Goal: Entertainment & Leisure: Consume media (video, audio)

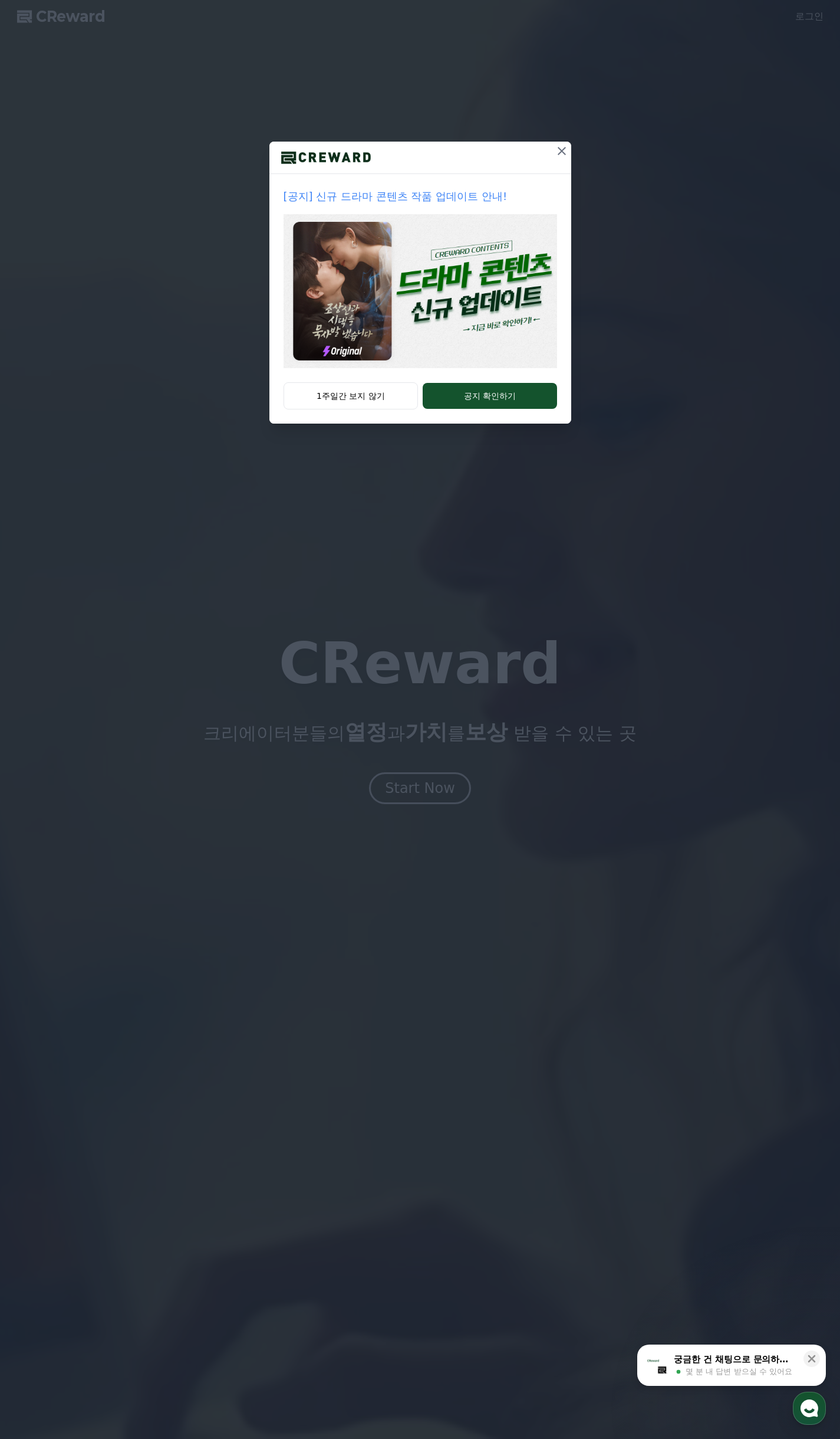
click at [435, 799] on div "[공지] 신규 드라마 콘텐츠 작품 업데이트 안내! 1주일간 보지 않기 공지 확인하기" at bounding box center [420, 719] width 840 height 1439
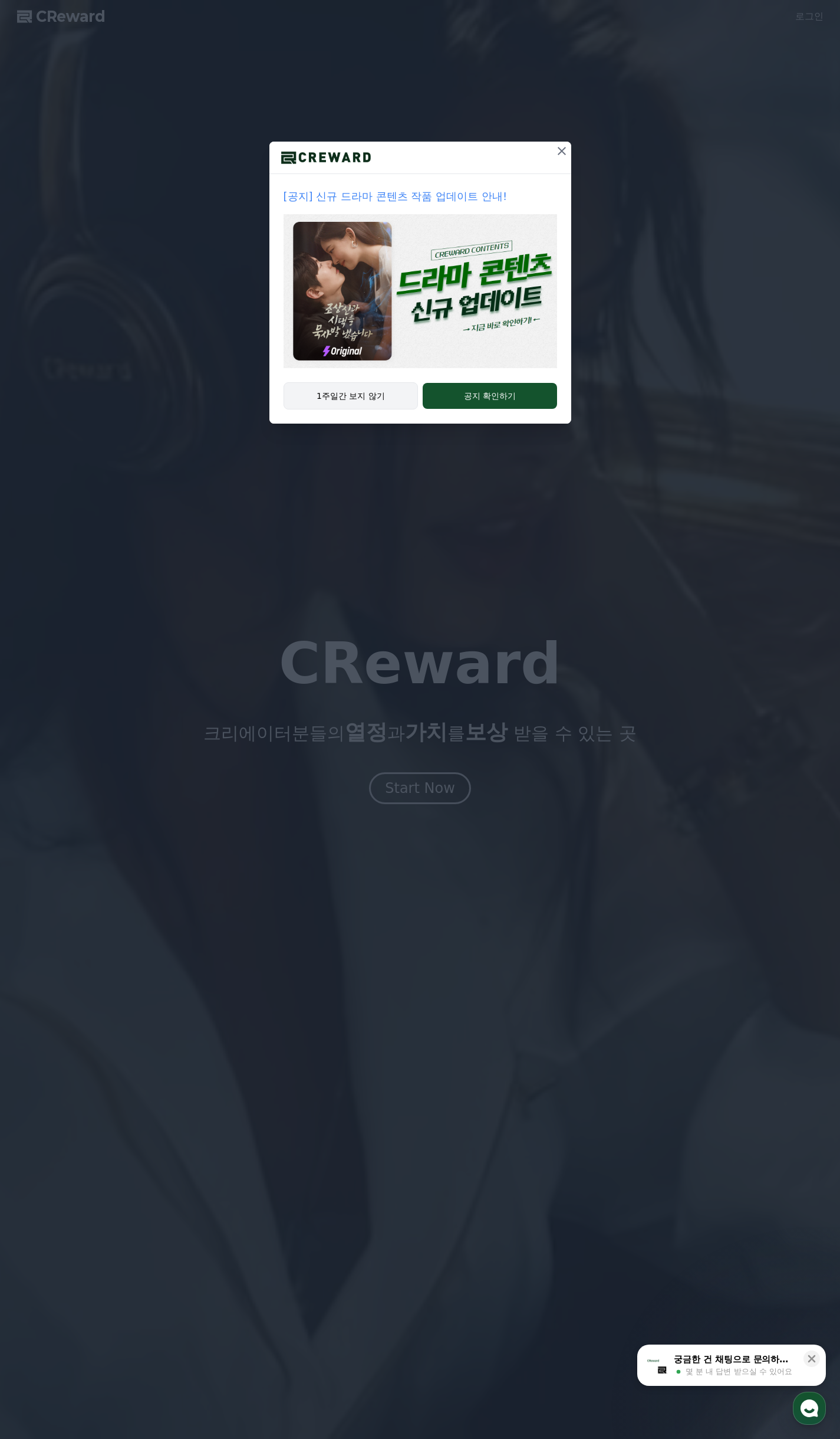
click at [378, 396] on button "1주일간 보지 않기" at bounding box center [351, 396] width 135 height 27
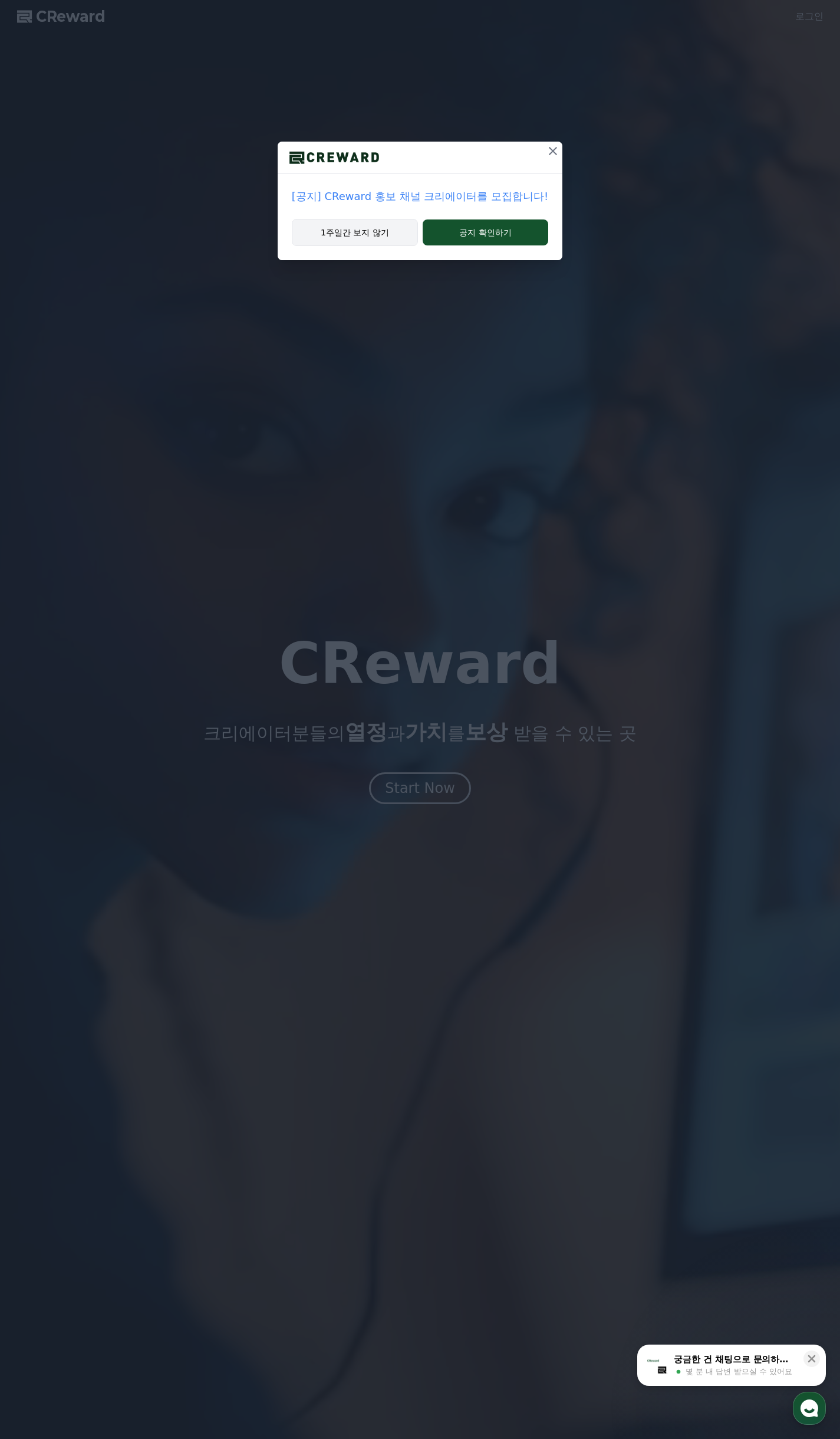
click at [391, 240] on button "1주일간 보지 않기" at bounding box center [354, 232] width 126 height 27
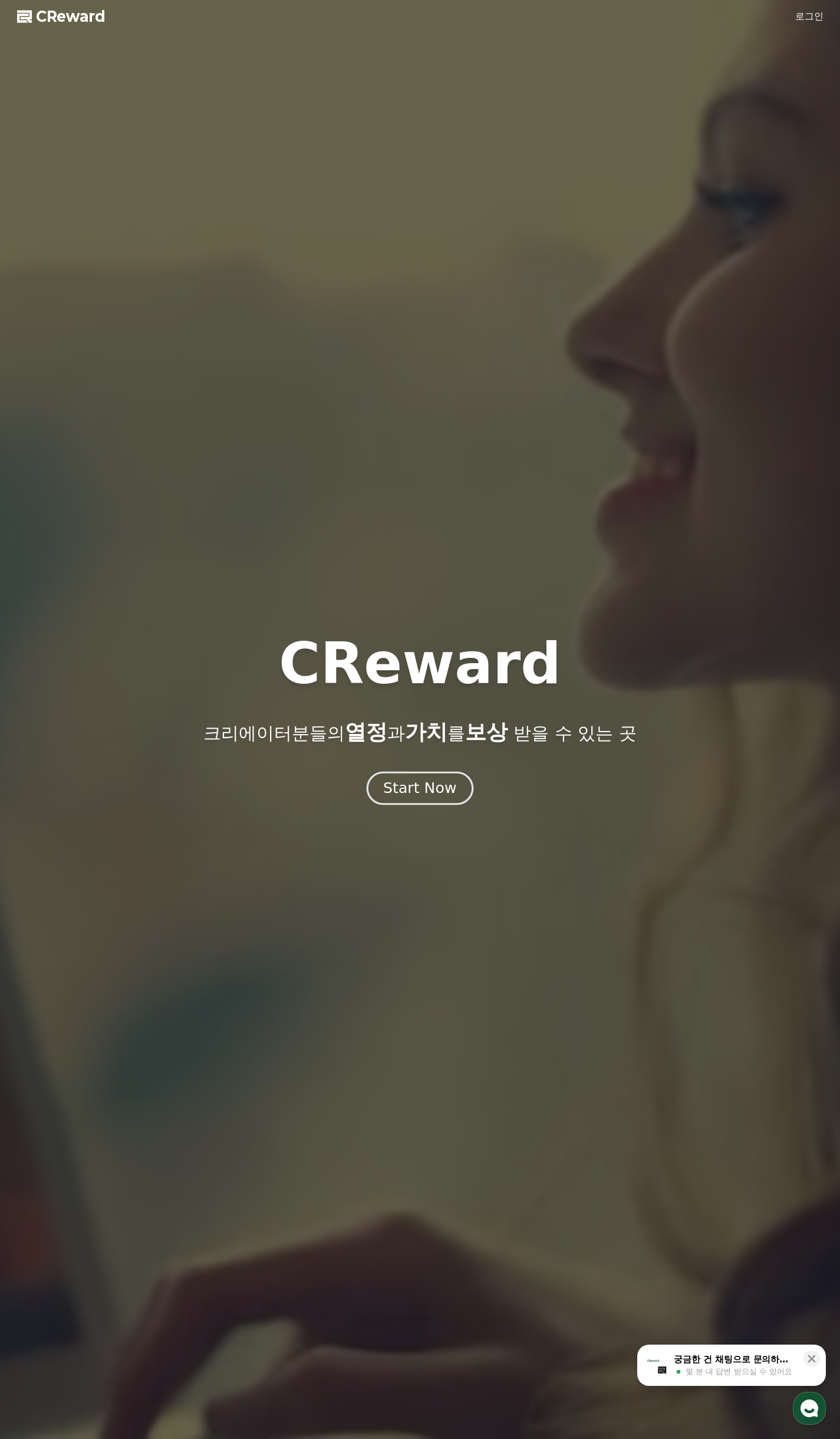
click at [433, 803] on button "Start Now" at bounding box center [420, 788] width 107 height 34
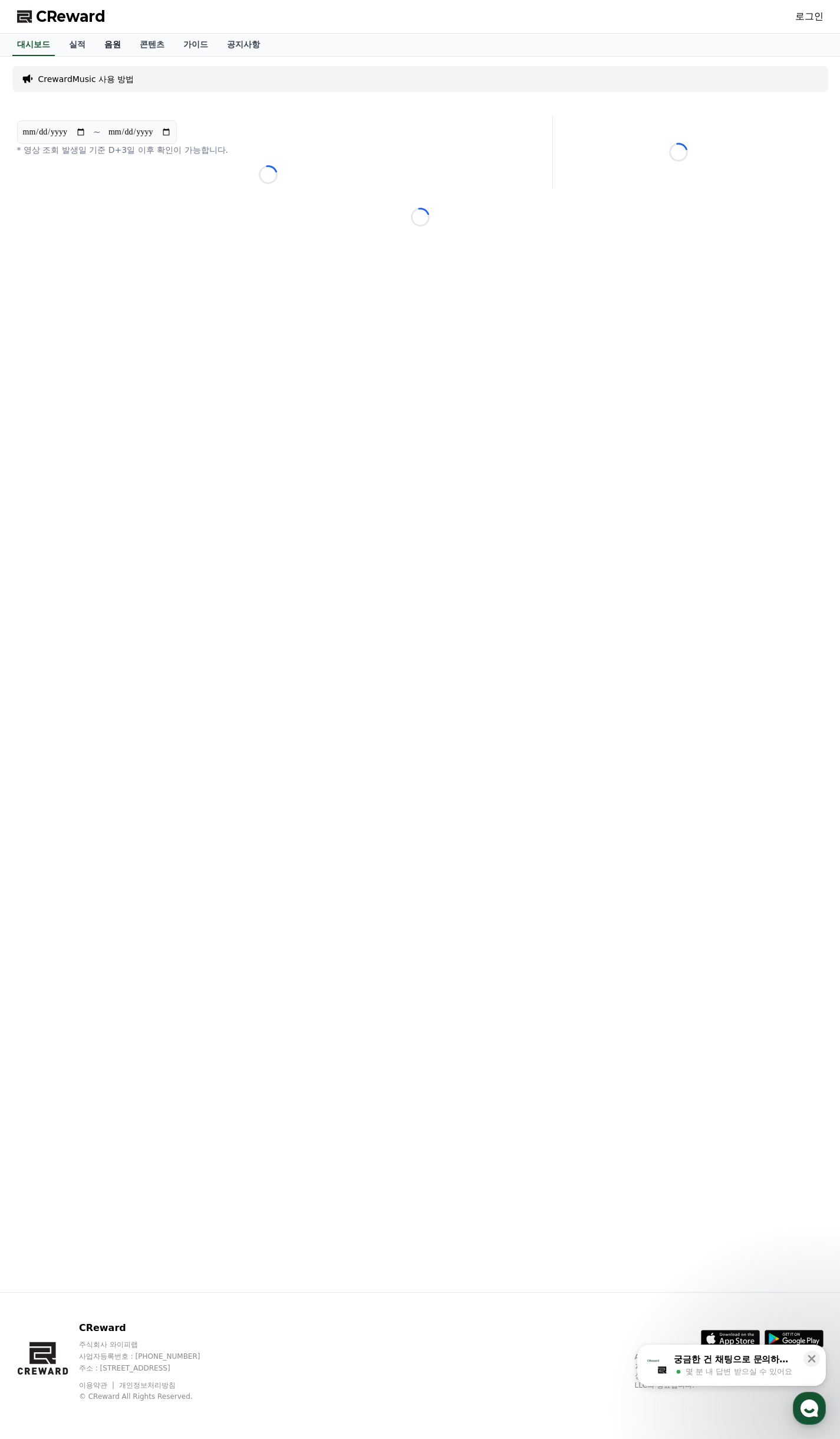
click at [108, 42] on link "음원" at bounding box center [113, 45] width 35 height 22
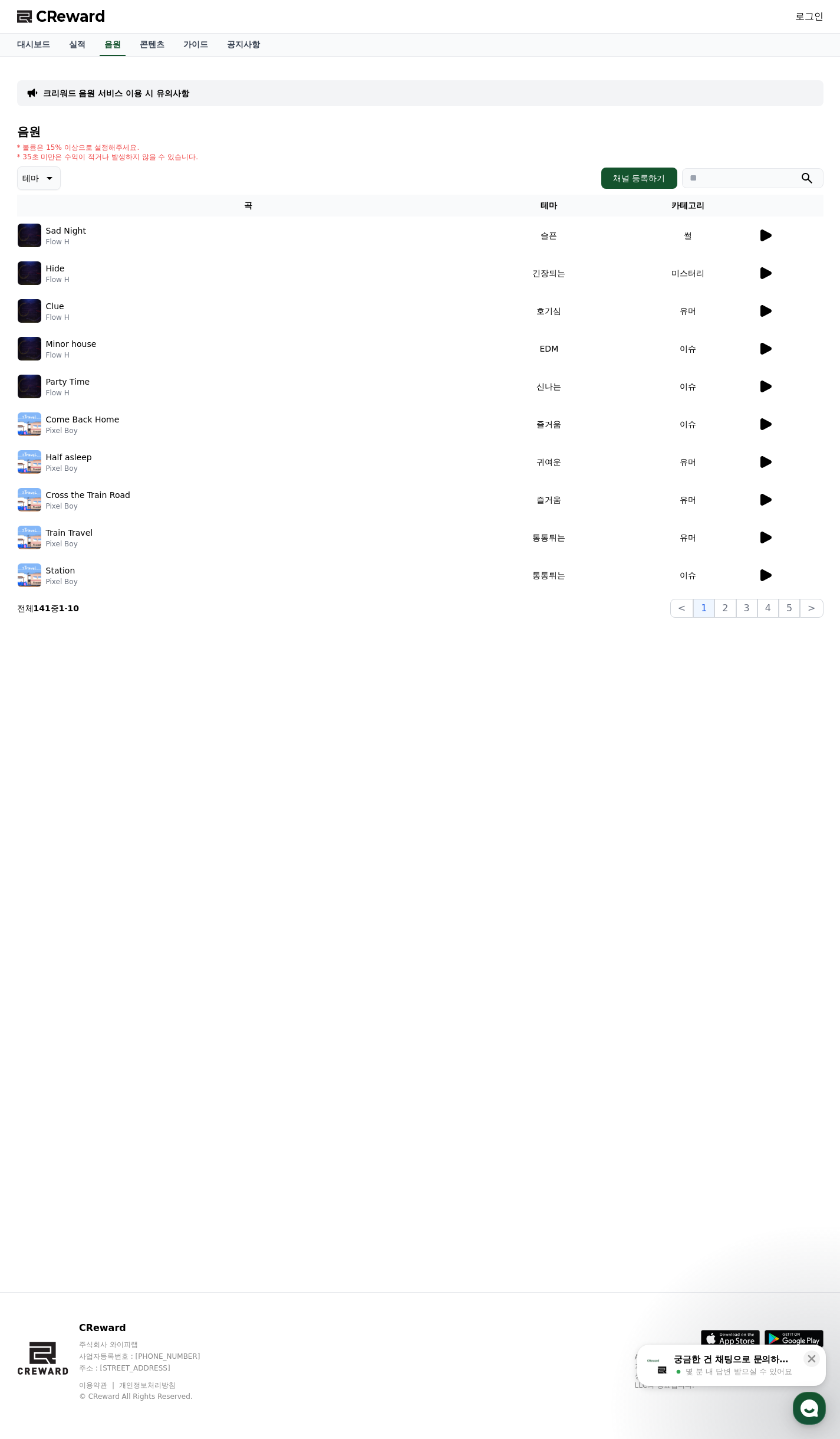
click at [60, 182] on button "테마" at bounding box center [39, 178] width 43 height 24
click at [164, 340] on div "Minor house Flow H" at bounding box center [249, 349] width 462 height 24
click at [85, 350] on p "Minor house" at bounding box center [71, 344] width 51 height 12
click at [75, 386] on p "Party Time" at bounding box center [68, 382] width 44 height 12
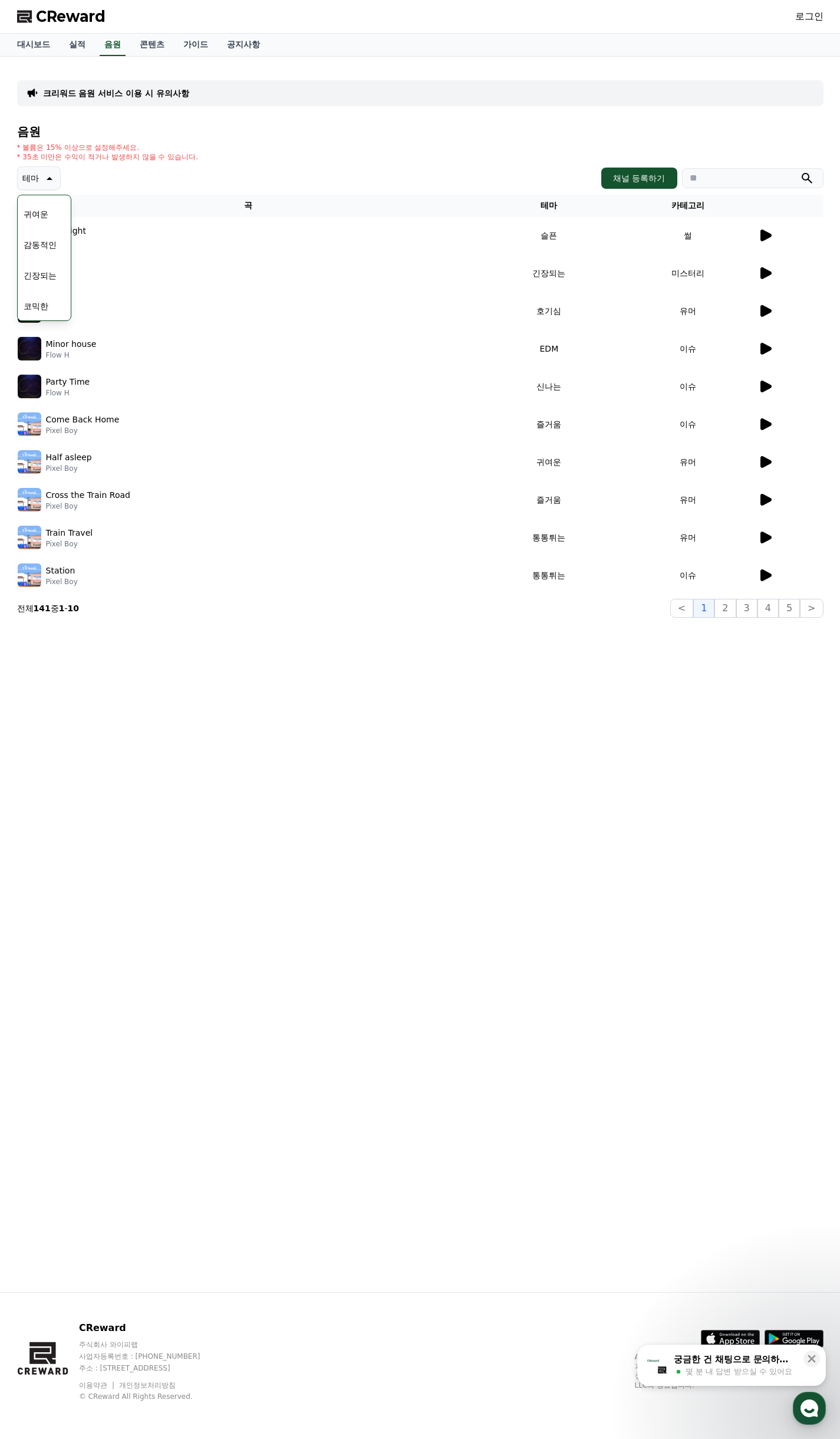
click at [754, 311] on td "유머" at bounding box center [688, 310] width 139 height 38
click at [763, 310] on icon at bounding box center [766, 310] width 12 height 12
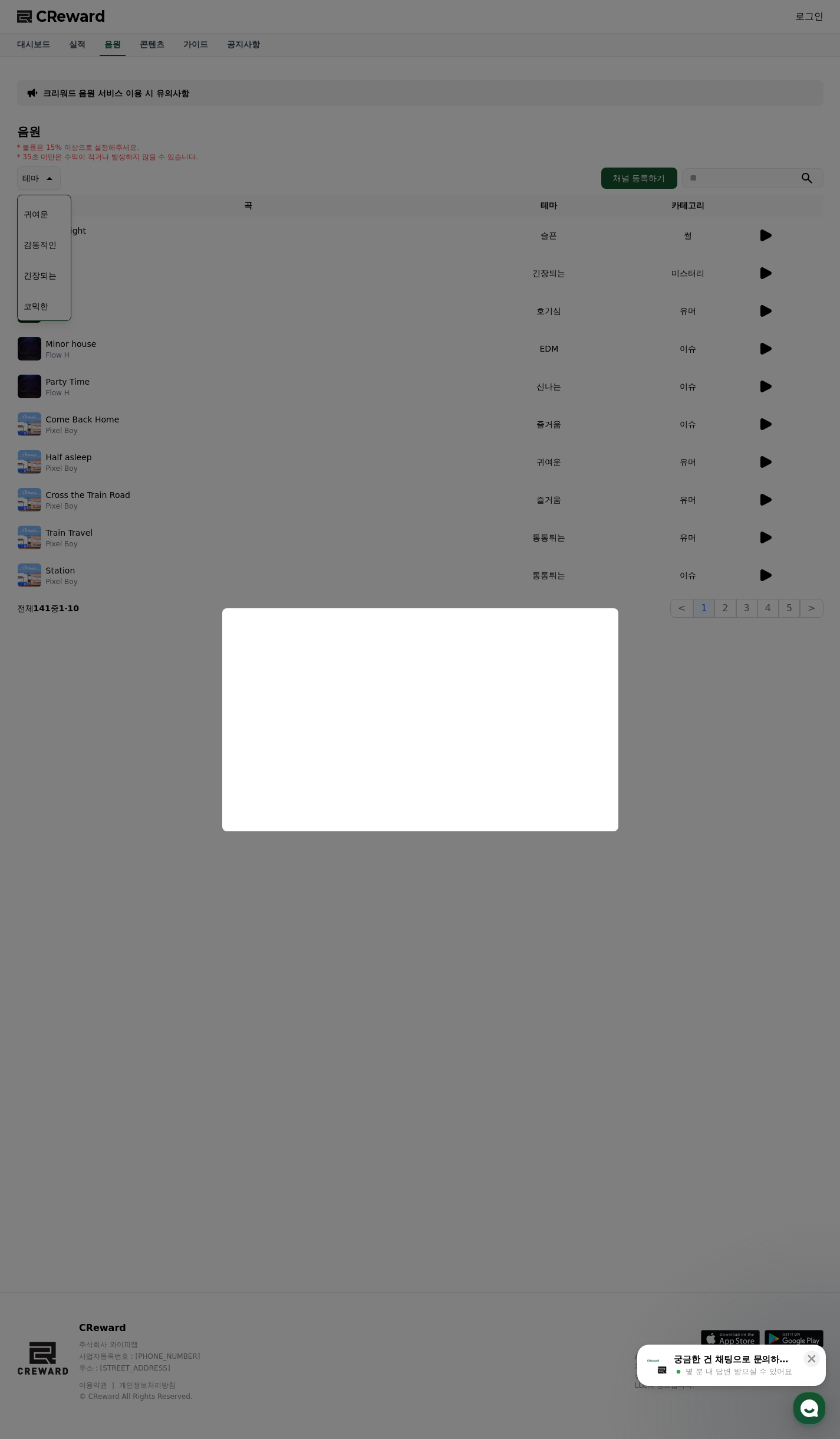
click at [133, 653] on button "close modal" at bounding box center [420, 719] width 840 height 1439
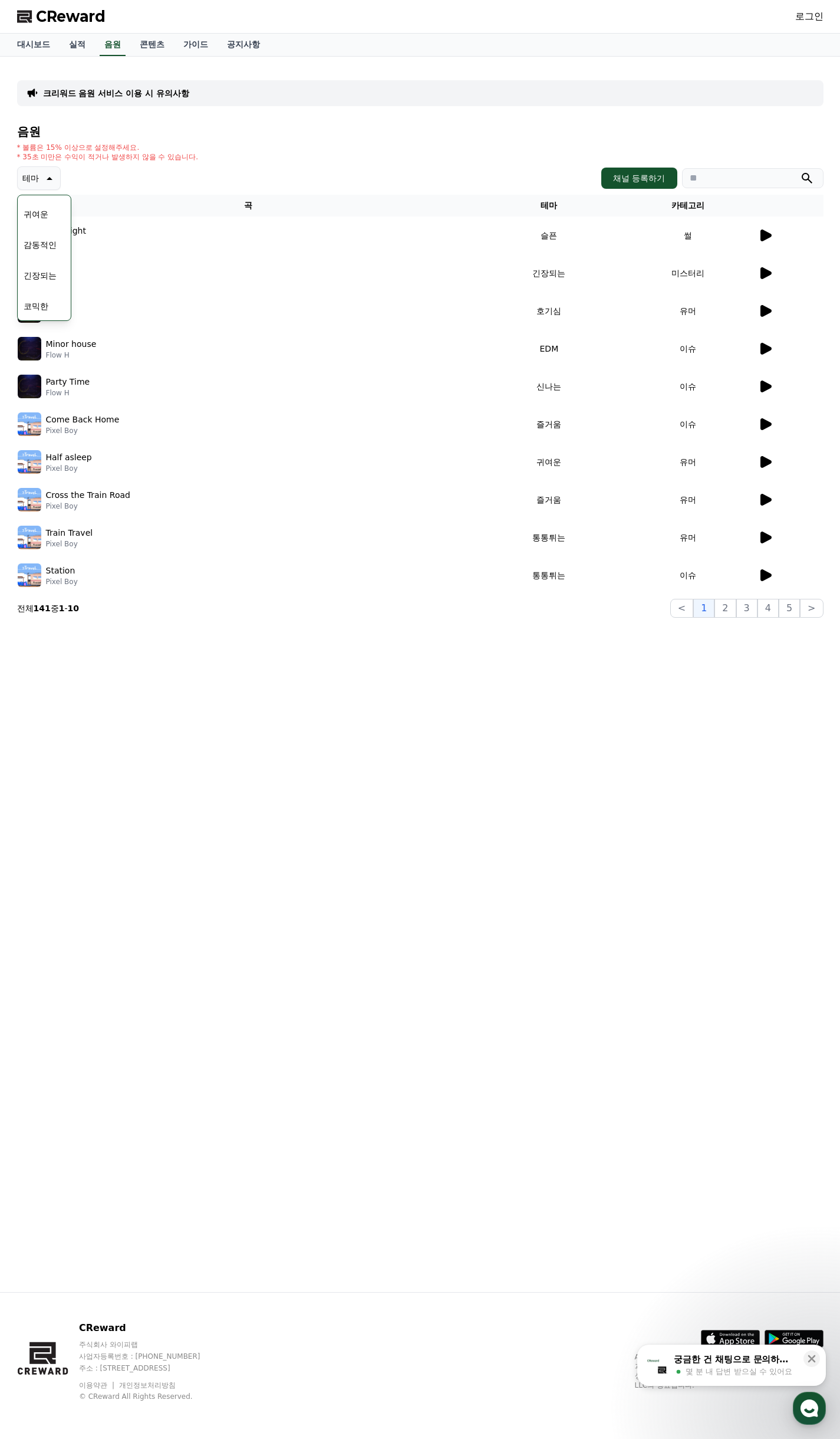
click at [769, 388] on icon at bounding box center [766, 386] width 12 height 12
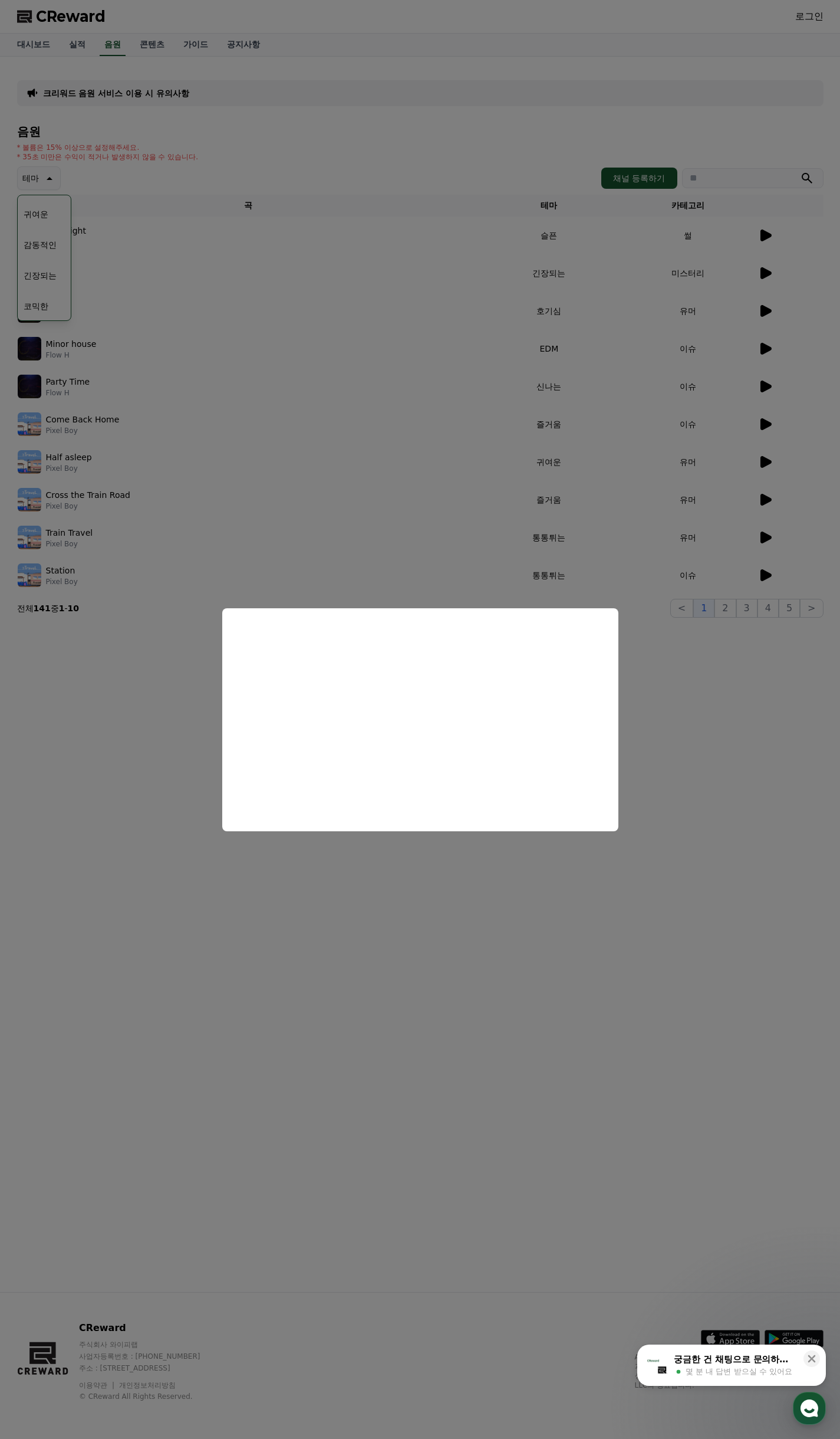
click at [670, 625] on button "close modal" at bounding box center [420, 719] width 840 height 1439
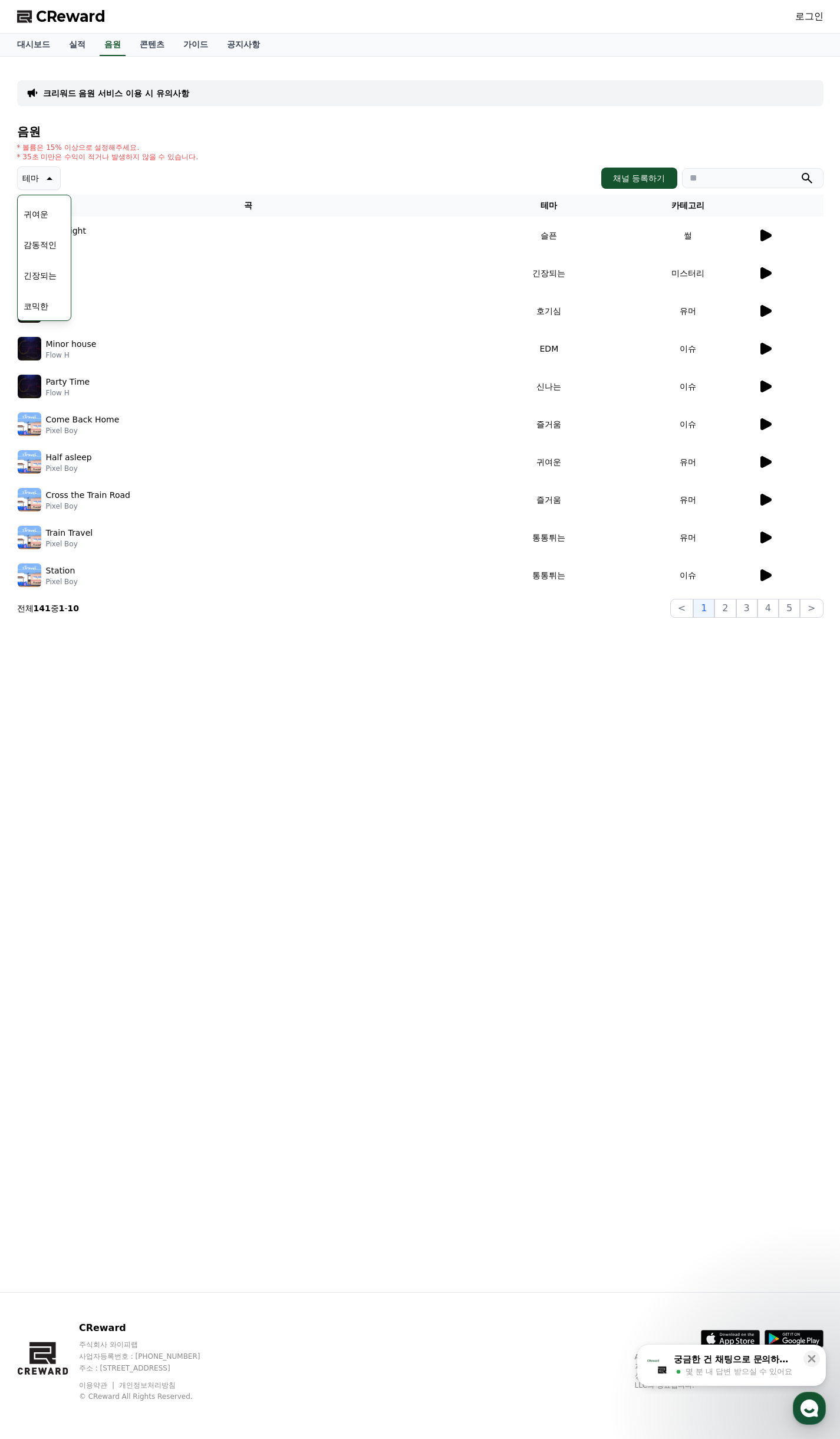
click at [769, 529] on td at bounding box center [791, 537] width 66 height 38
click at [761, 534] on icon at bounding box center [766, 537] width 12 height 12
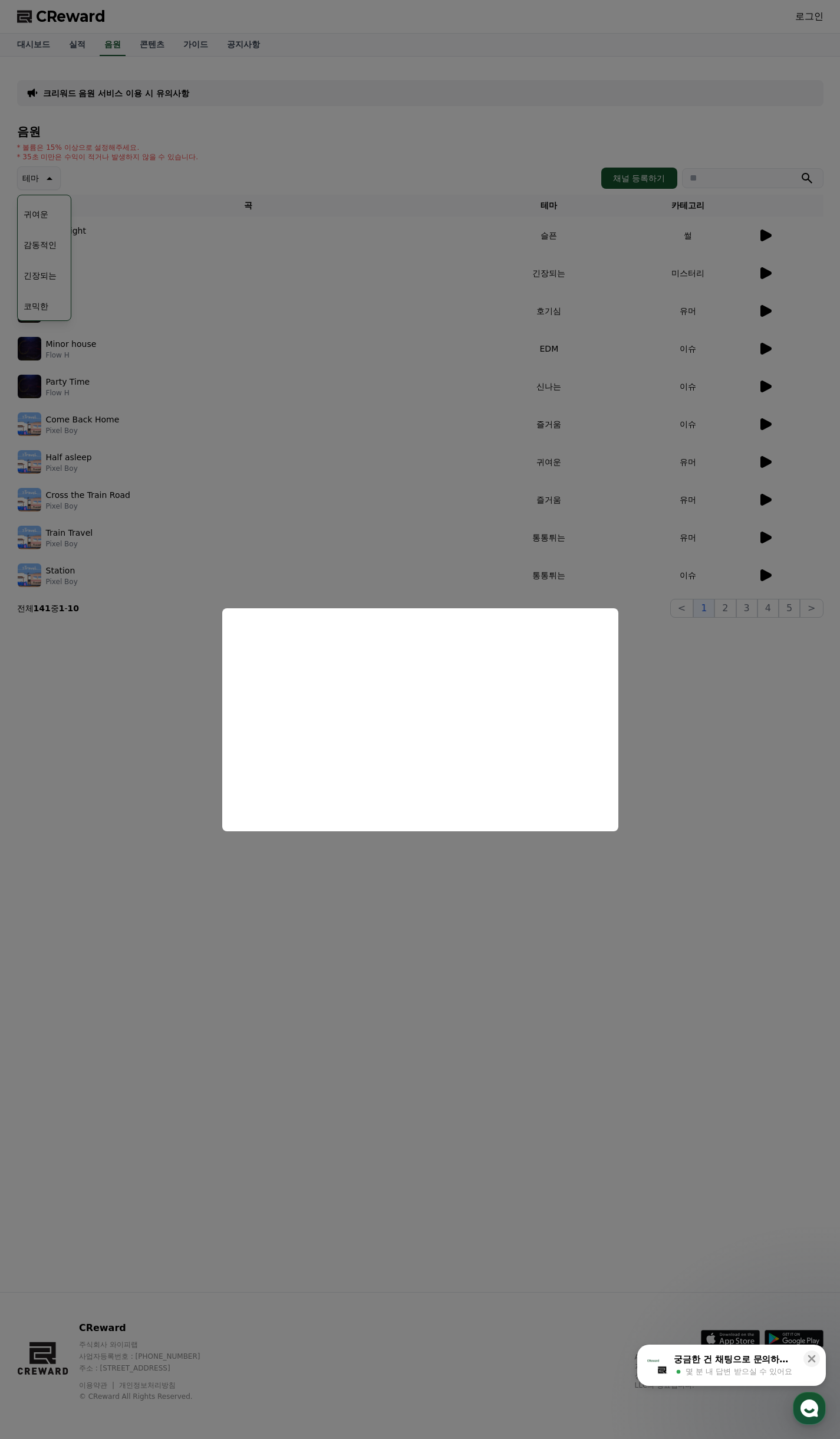
click at [762, 573] on button "close modal" at bounding box center [420, 719] width 840 height 1439
click at [762, 573] on icon at bounding box center [766, 575] width 12 height 12
click at [714, 647] on button "close modal" at bounding box center [420, 719] width 840 height 1439
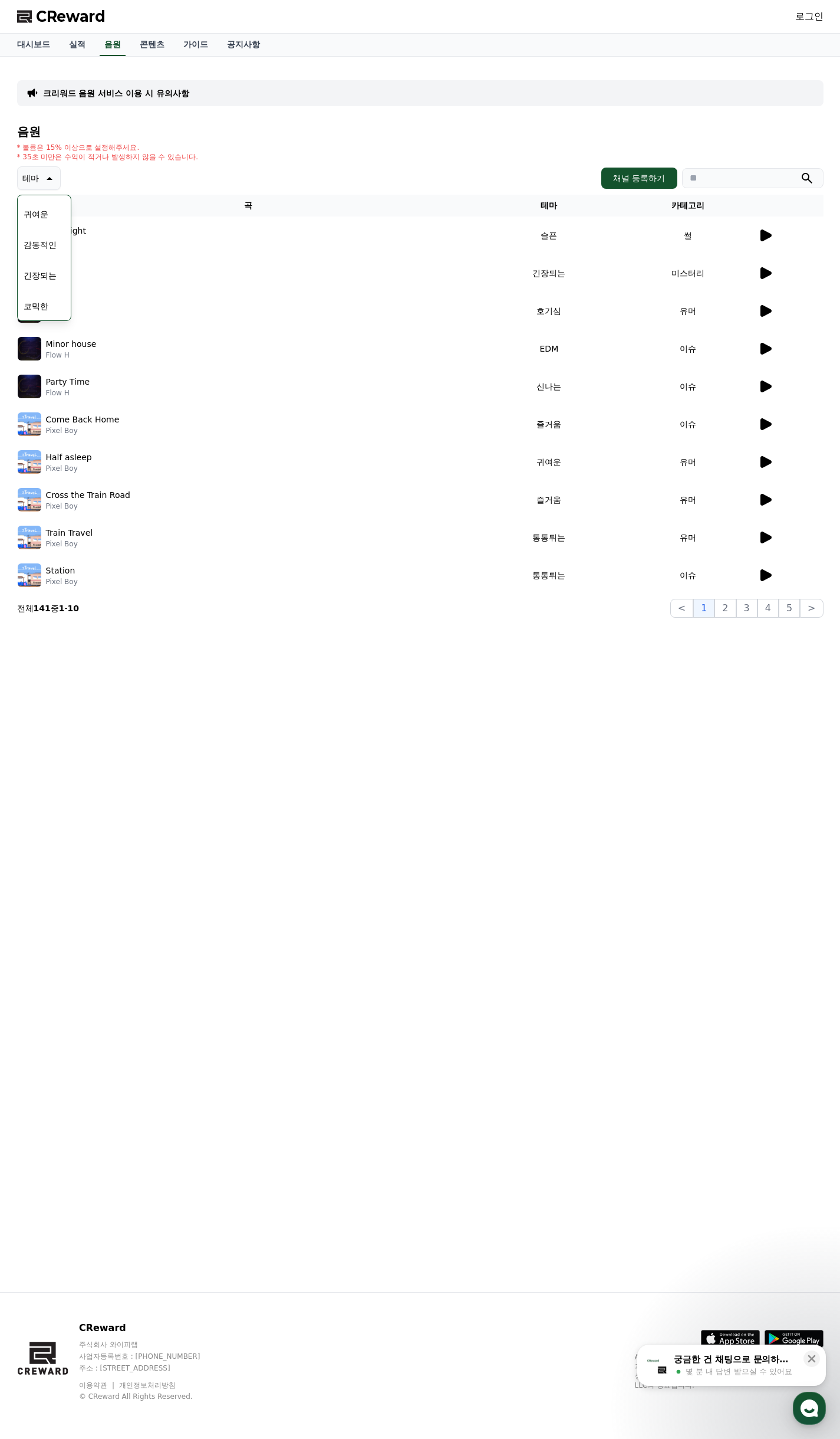
click at [714, 647] on div "크리워드 음원 서비스 이용 시 유의사항 음원 * 볼륨은 15% 이상으로 설정해주세요. * 35초 미만은 수익이 적거나 발생하지 않을 수 있습니…" at bounding box center [421, 674] width 826 height 1235
